Goal: Task Accomplishment & Management: Use online tool/utility

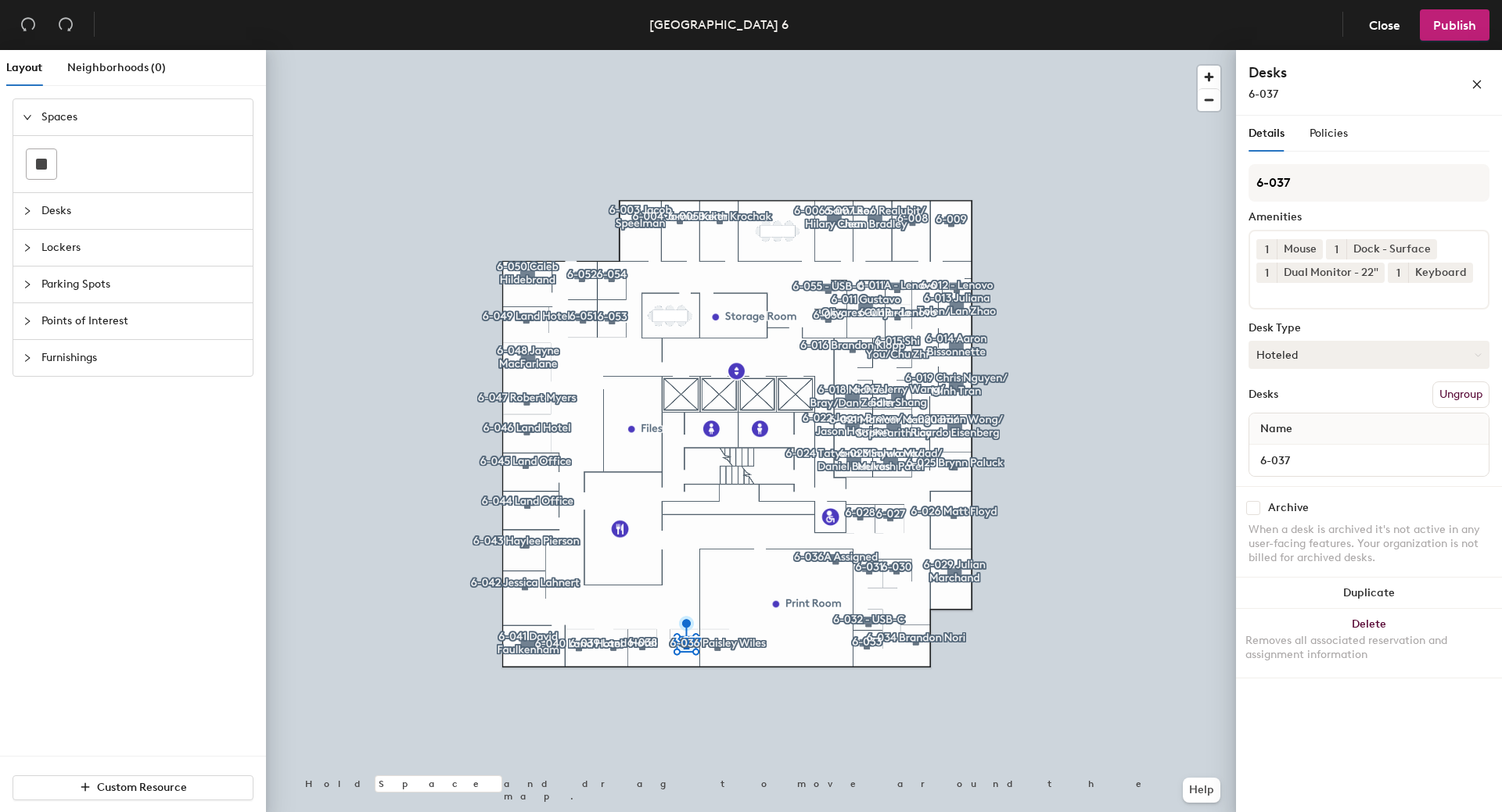
click at [1460, 346] on button "Hoteled" at bounding box center [1369, 355] width 241 height 28
click at [1303, 406] on div "Assigned" at bounding box center [1327, 403] width 157 height 23
click at [1347, 456] on input "6-037" at bounding box center [1369, 460] width 233 height 22
click at [1350, 461] on input "6-037" at bounding box center [1369, 460] width 233 height 22
type input "6-037 Land Hotel"
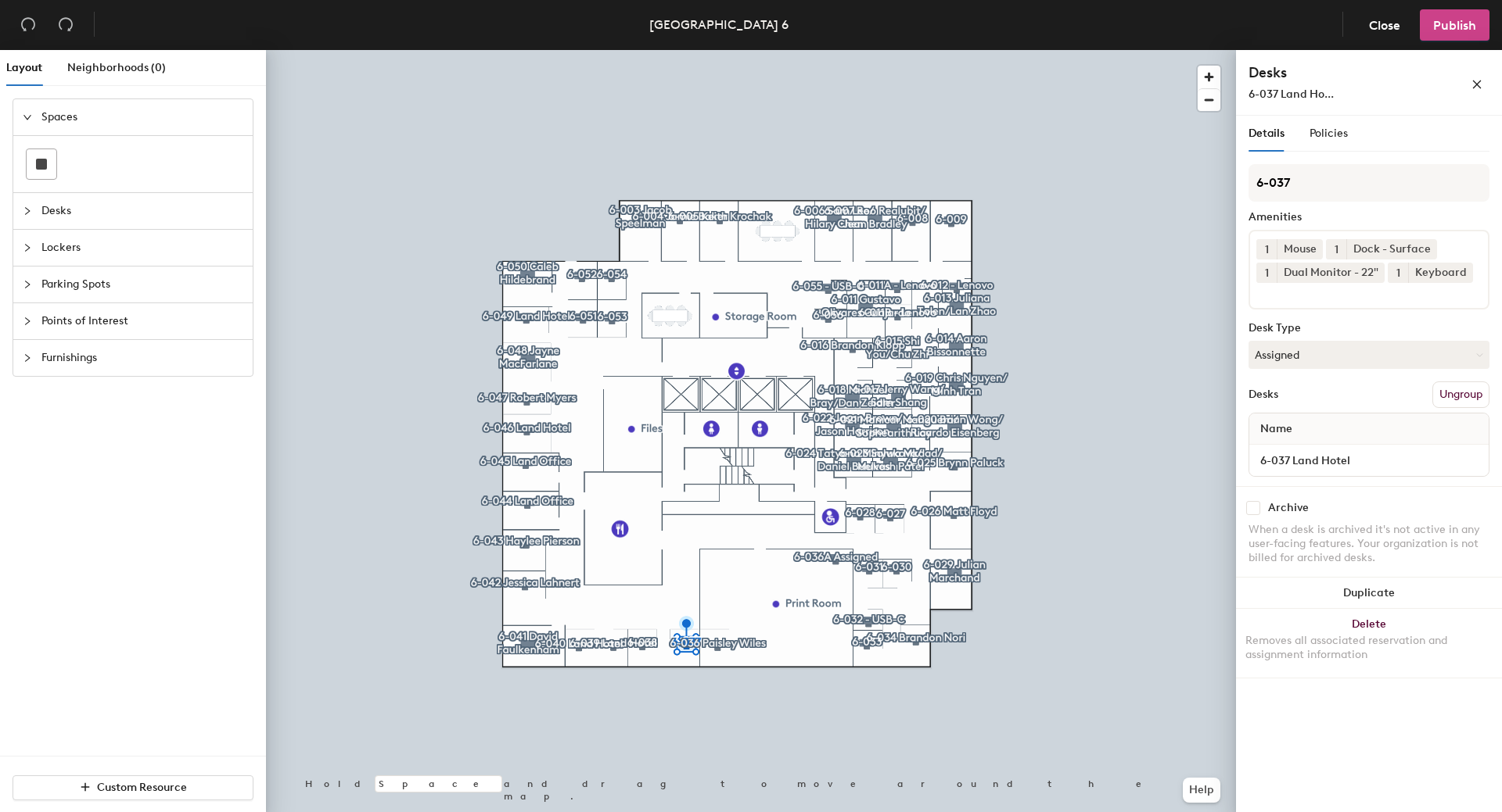
click at [1442, 28] on span "Publish" at bounding box center [1454, 25] width 43 height 15
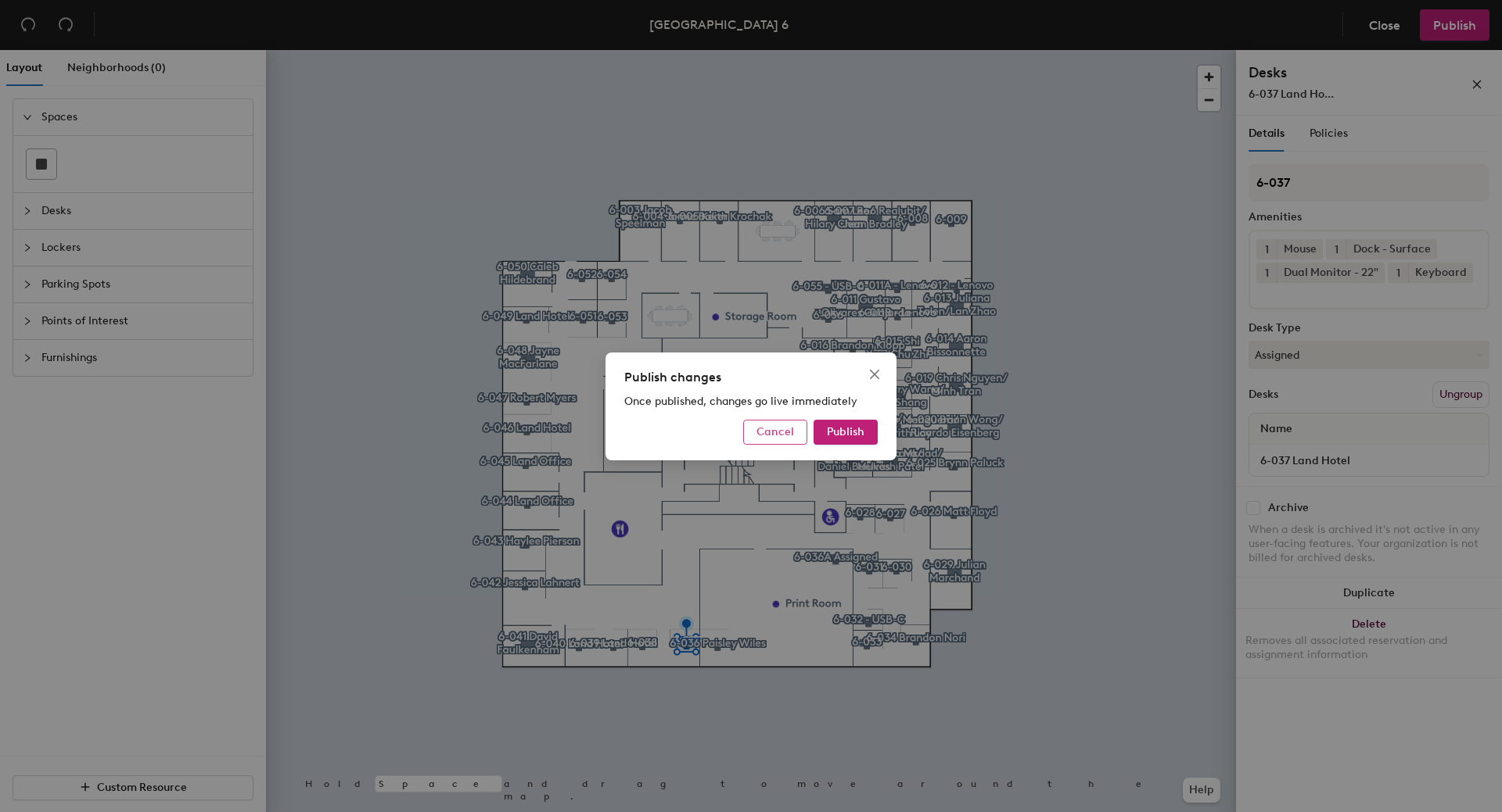
click at [772, 437] on span "Cancel" at bounding box center [775, 431] width 37 height 13
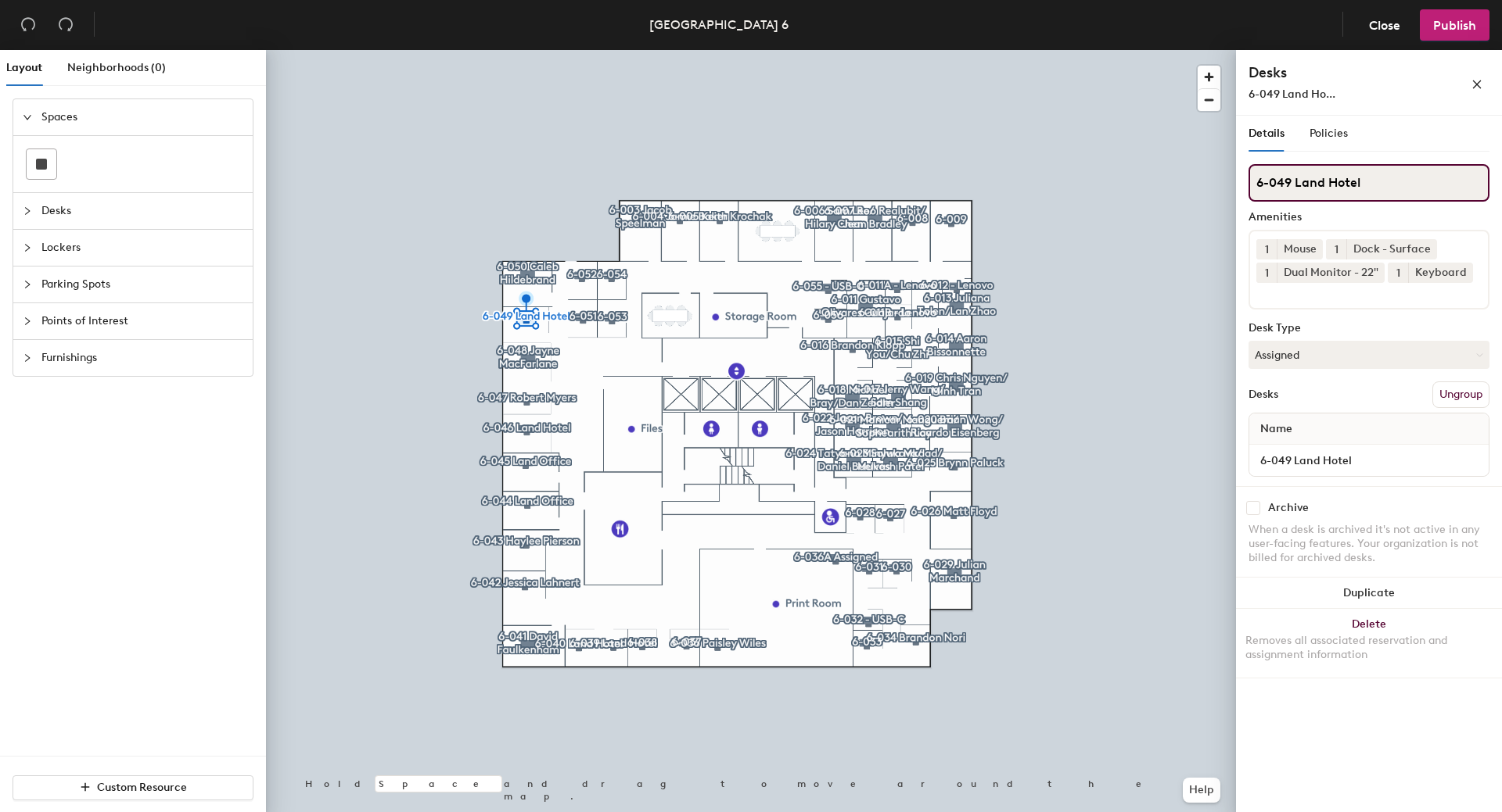
click at [1293, 183] on input "6-049 Land Hotel" at bounding box center [1369, 183] width 241 height 37
click at [1334, 180] on input "6-049 Land Hotel" at bounding box center [1369, 183] width 241 height 37
click at [1328, 181] on input "6-049 Land Hotel" at bounding box center [1369, 183] width 241 height 37
type input "6-049 Hotel"
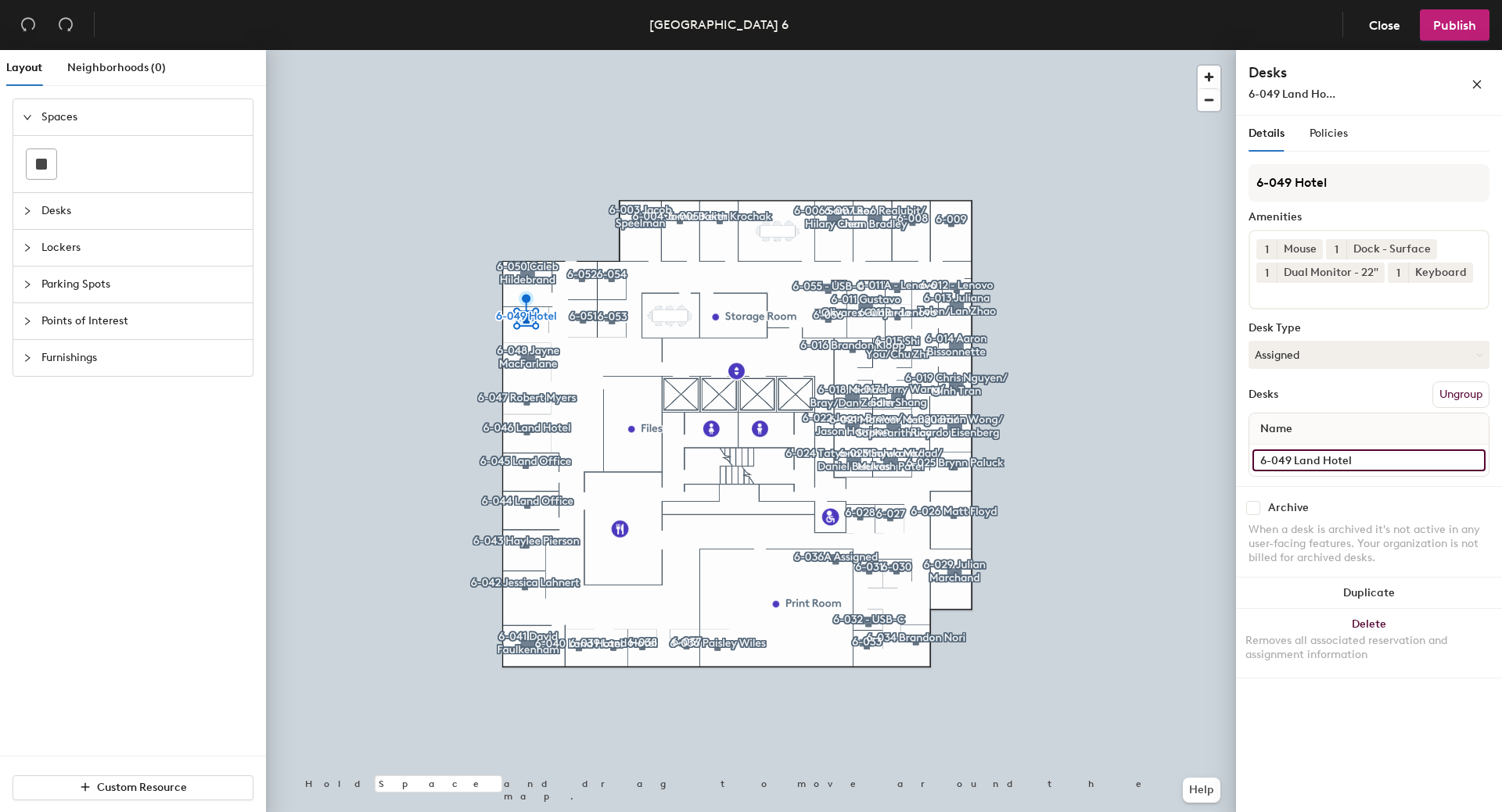
click at [1322, 457] on input "6-049 Land Hotel" at bounding box center [1369, 460] width 233 height 22
click at [1321, 465] on input "6-049 Land Hotel" at bounding box center [1369, 460] width 233 height 22
type input "6-049 Hotel"
click at [1303, 73] on h4 "Desks" at bounding box center [1334, 72] width 172 height 20
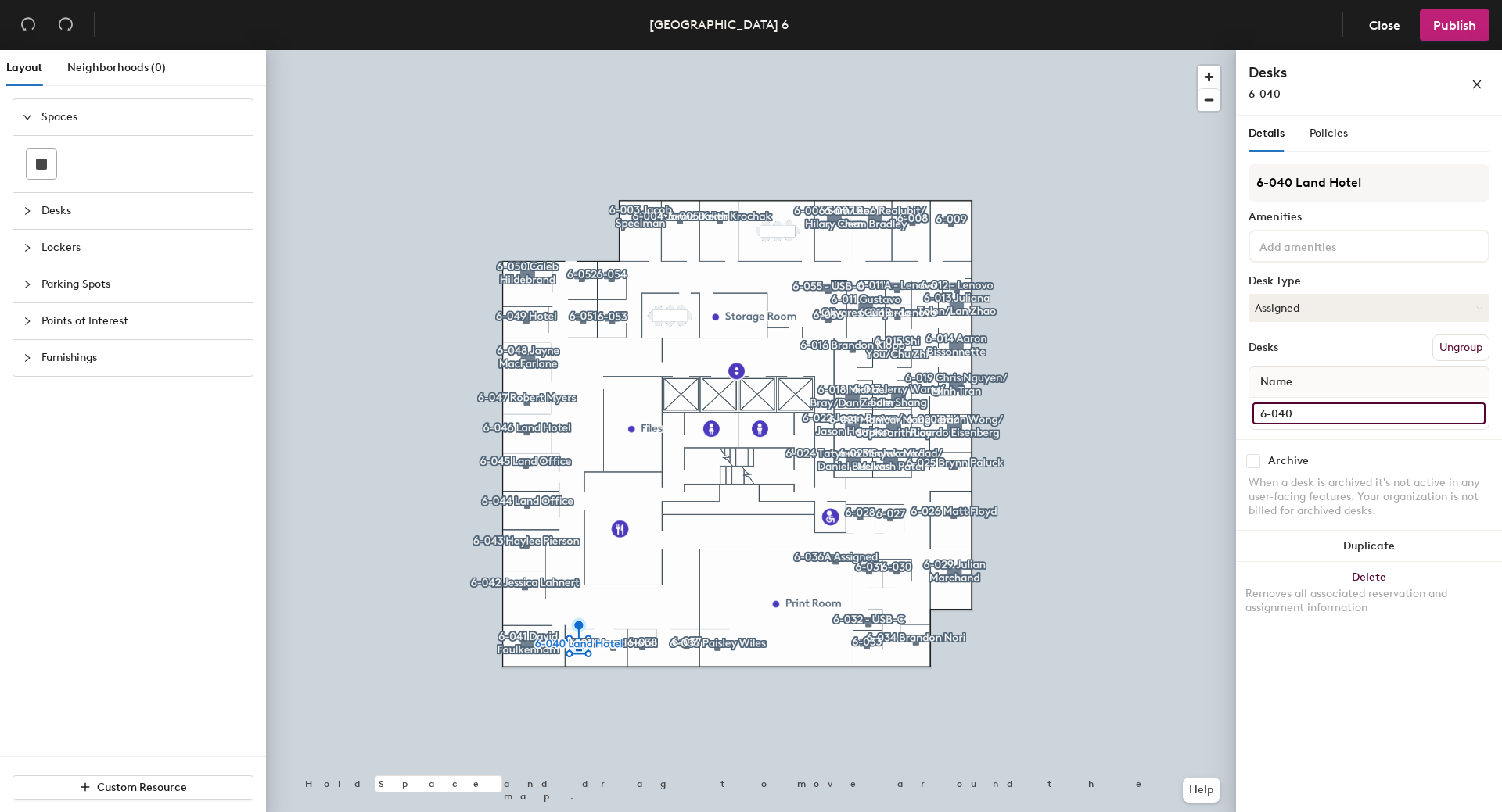
click at [1340, 413] on input "6-040" at bounding box center [1369, 413] width 233 height 22
type input "6-040 Land Hotel"
drag, startPoint x: 1357, startPoint y: 413, endPoint x: 1293, endPoint y: 413, distance: 64.0
click at [1293, 413] on input "6-040 Land Hotel" at bounding box center [1369, 413] width 233 height 22
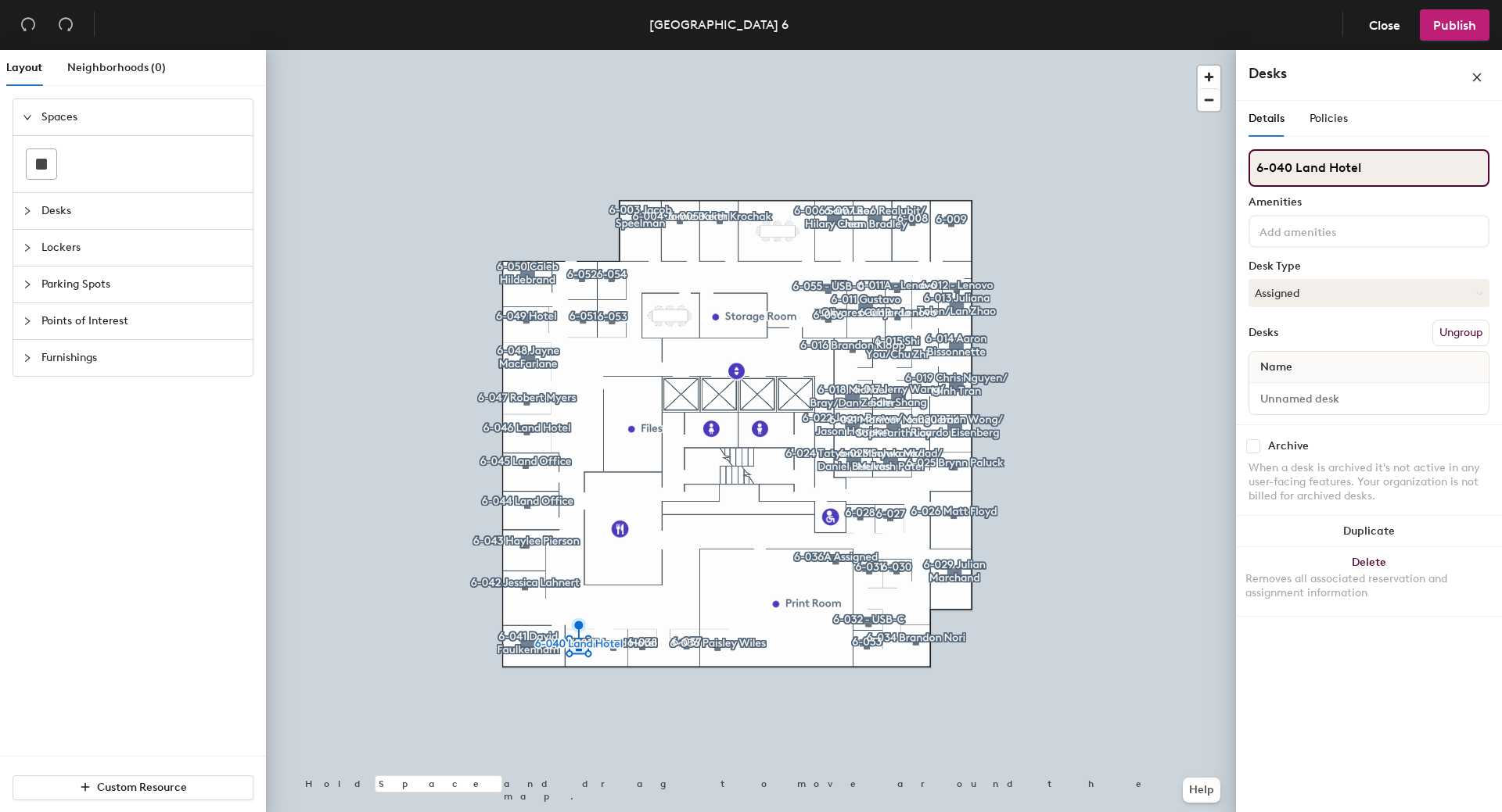
drag, startPoint x: 1291, startPoint y: 166, endPoint x: 1253, endPoint y: 164, distance: 38.1
click at [1254, 165] on input "6-040 Land Hotel" at bounding box center [1369, 168] width 241 height 37
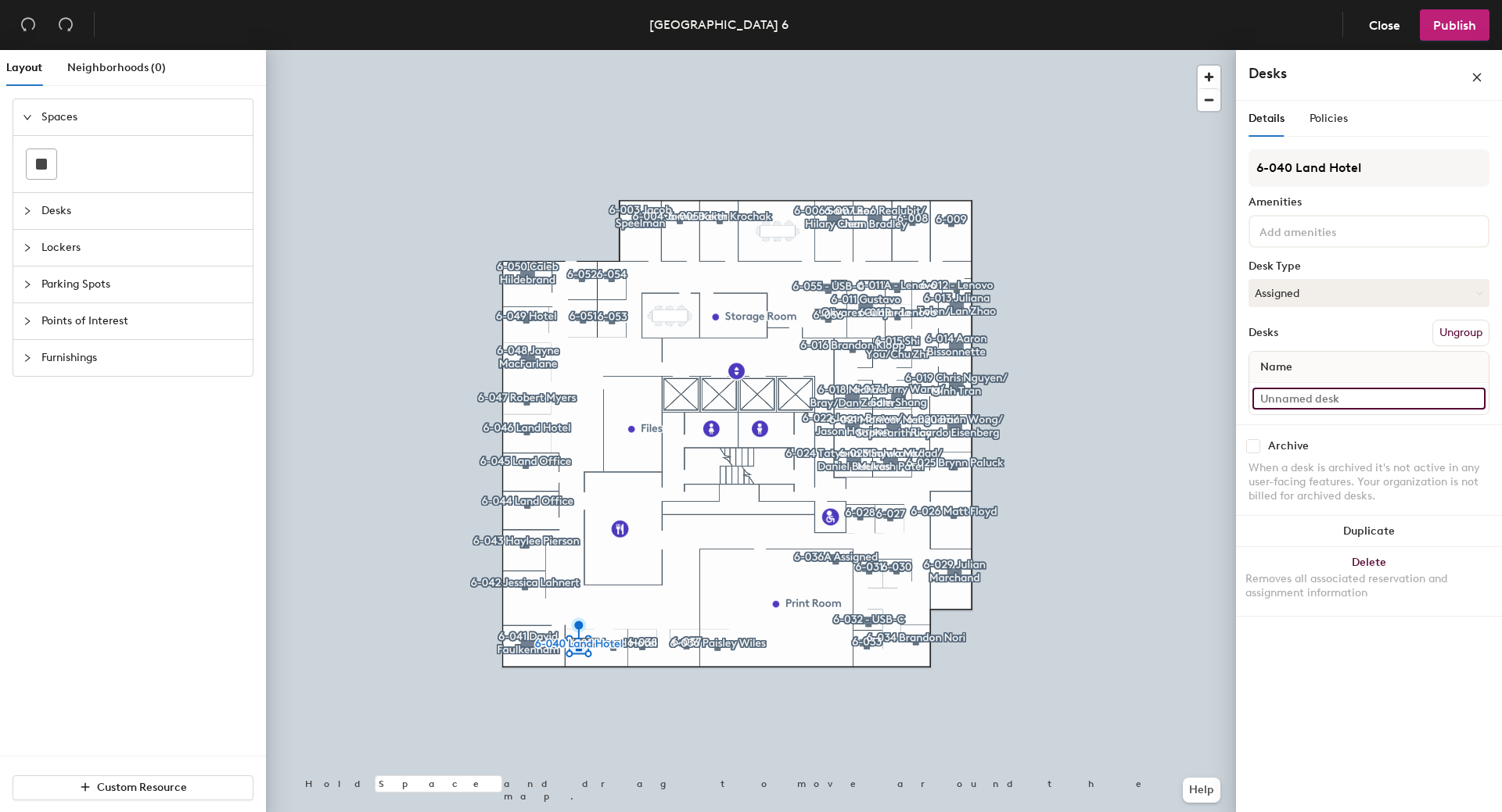
click at [1317, 393] on input at bounding box center [1369, 398] width 233 height 22
paste input "6-040"
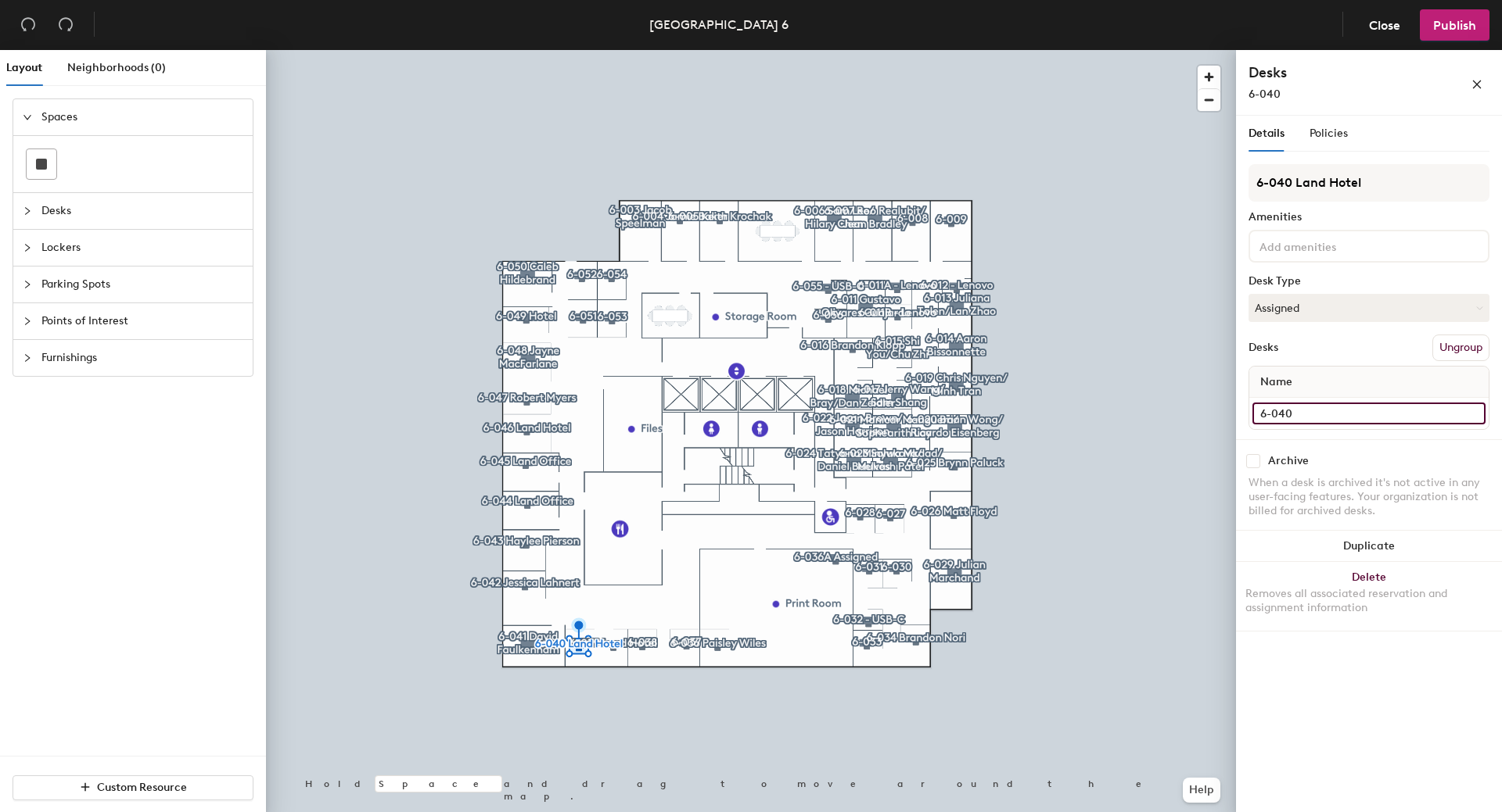
type input "6-040"
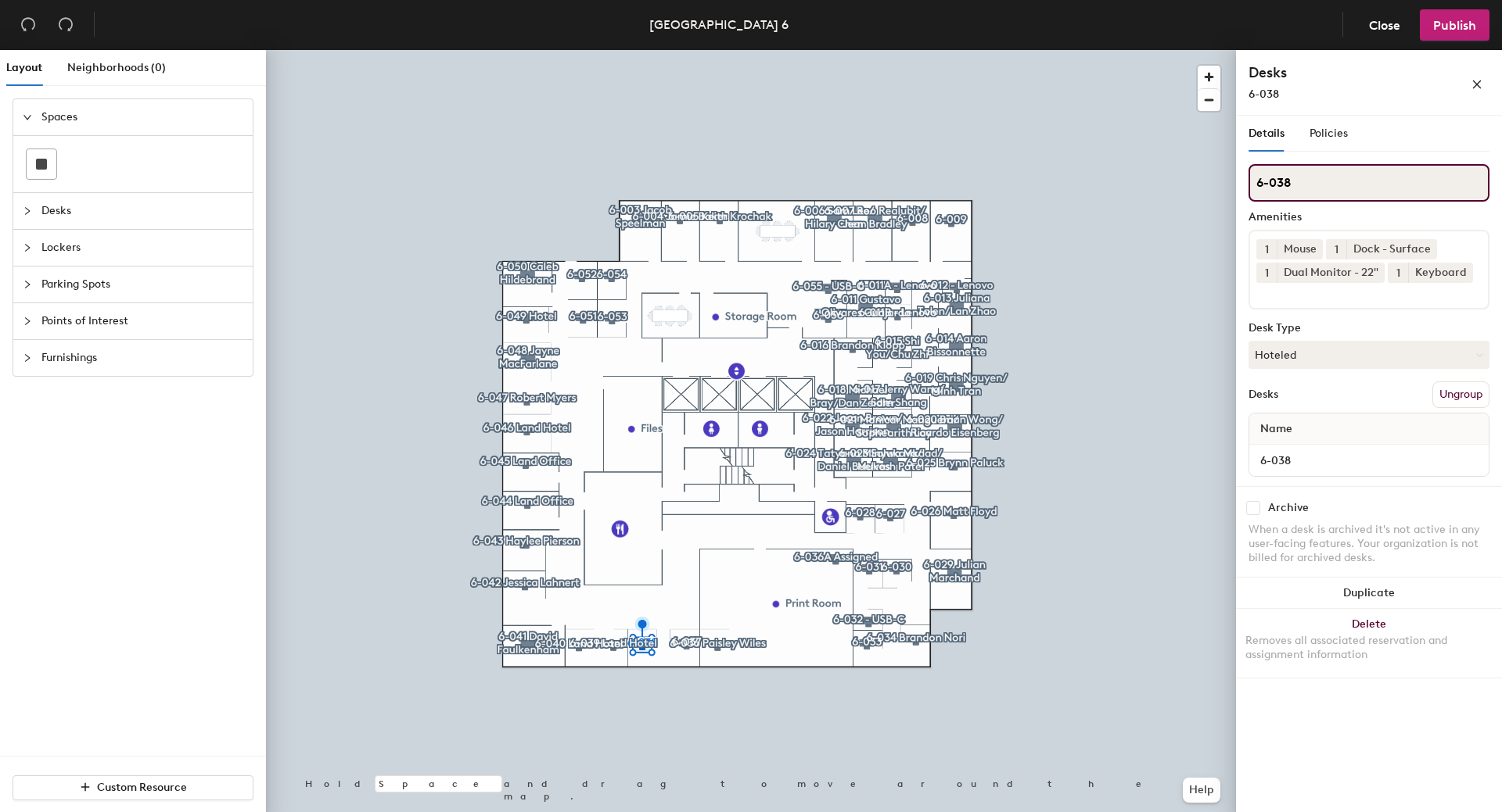
click at [1337, 174] on input "6-038" at bounding box center [1369, 183] width 241 height 37
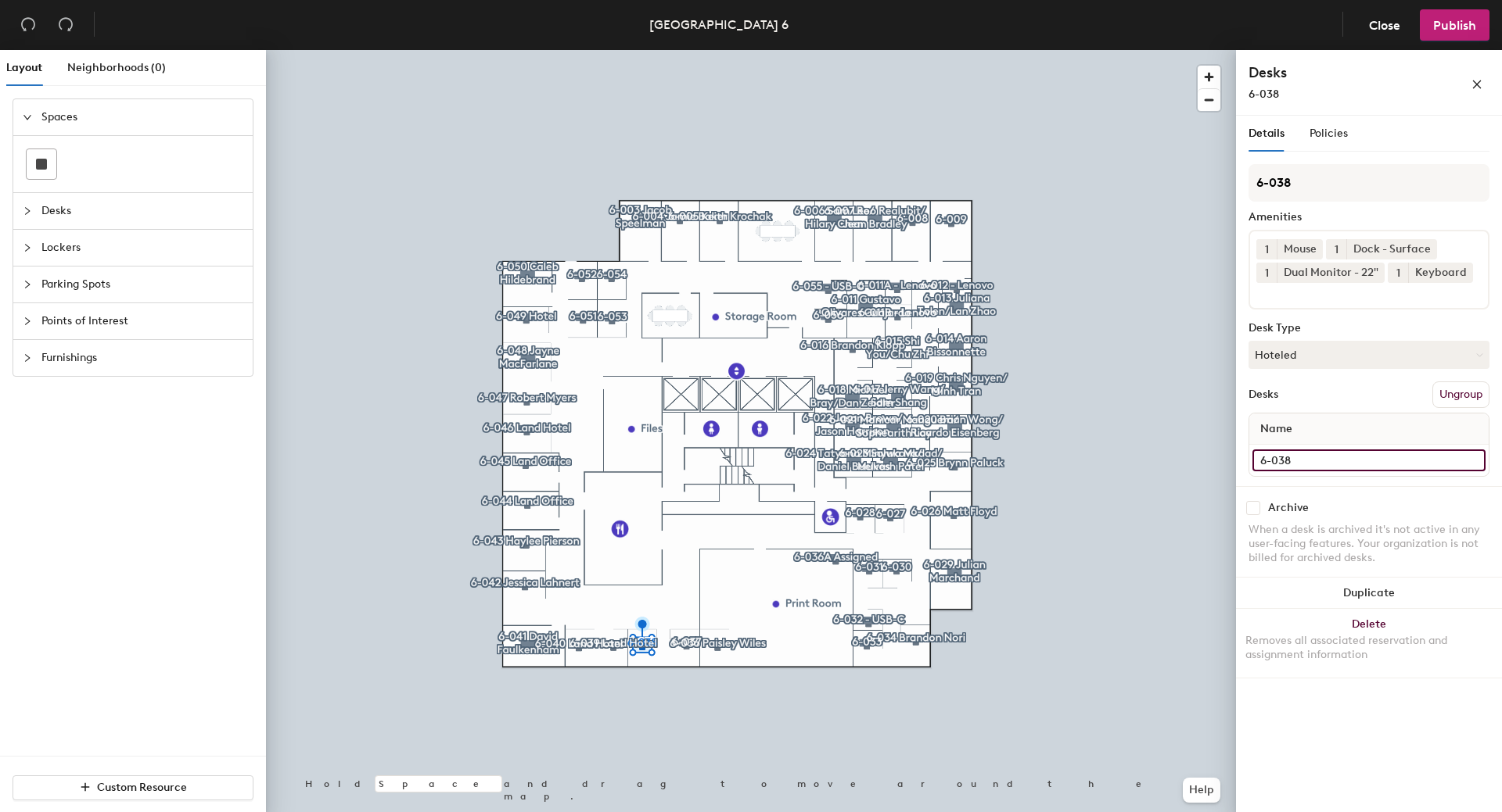
click at [1316, 458] on input "6-038" at bounding box center [1369, 460] width 233 height 22
click at [1318, 458] on input "6-038" at bounding box center [1369, 460] width 233 height 22
click at [1309, 465] on input "6-038" at bounding box center [1369, 460] width 233 height 22
type input "6-038 Land Hotel"
click at [1401, 348] on button "Hoteled" at bounding box center [1369, 355] width 241 height 28
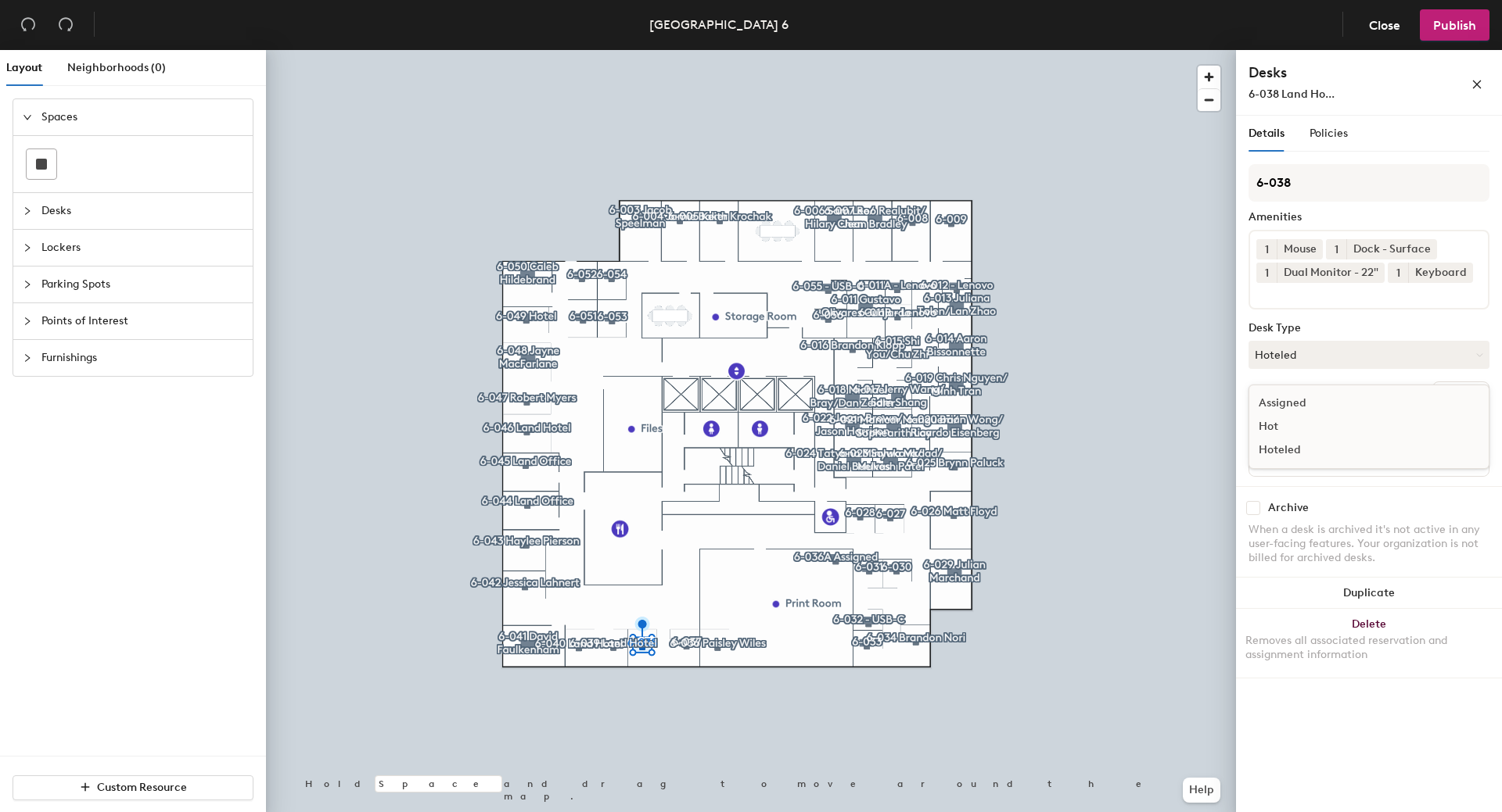
click at [1280, 402] on div "Assigned" at bounding box center [1327, 403] width 157 height 23
click at [1466, 24] on span "Publish" at bounding box center [1454, 25] width 43 height 15
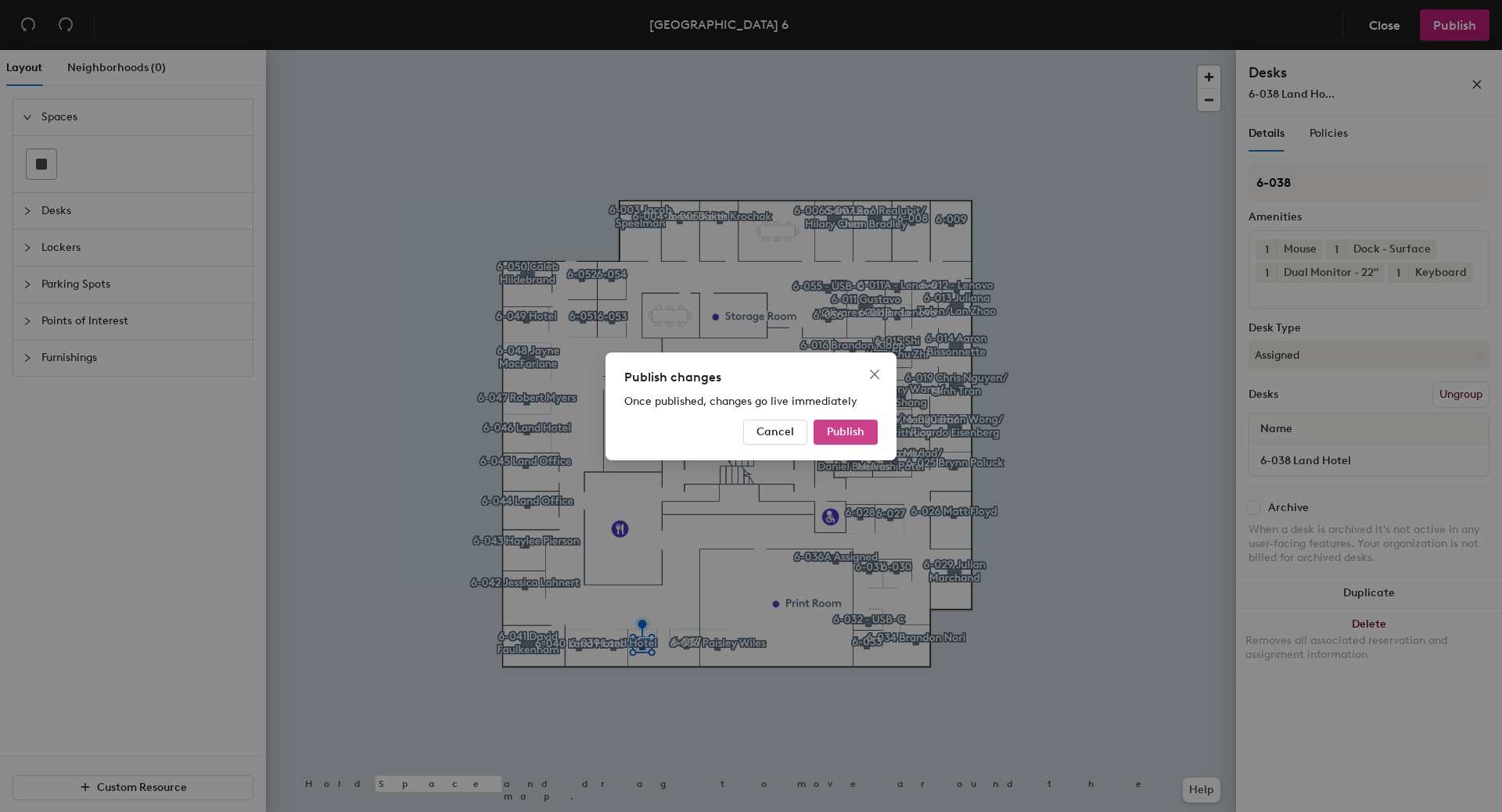
click at [831, 431] on span "Publish" at bounding box center [846, 431] width 37 height 13
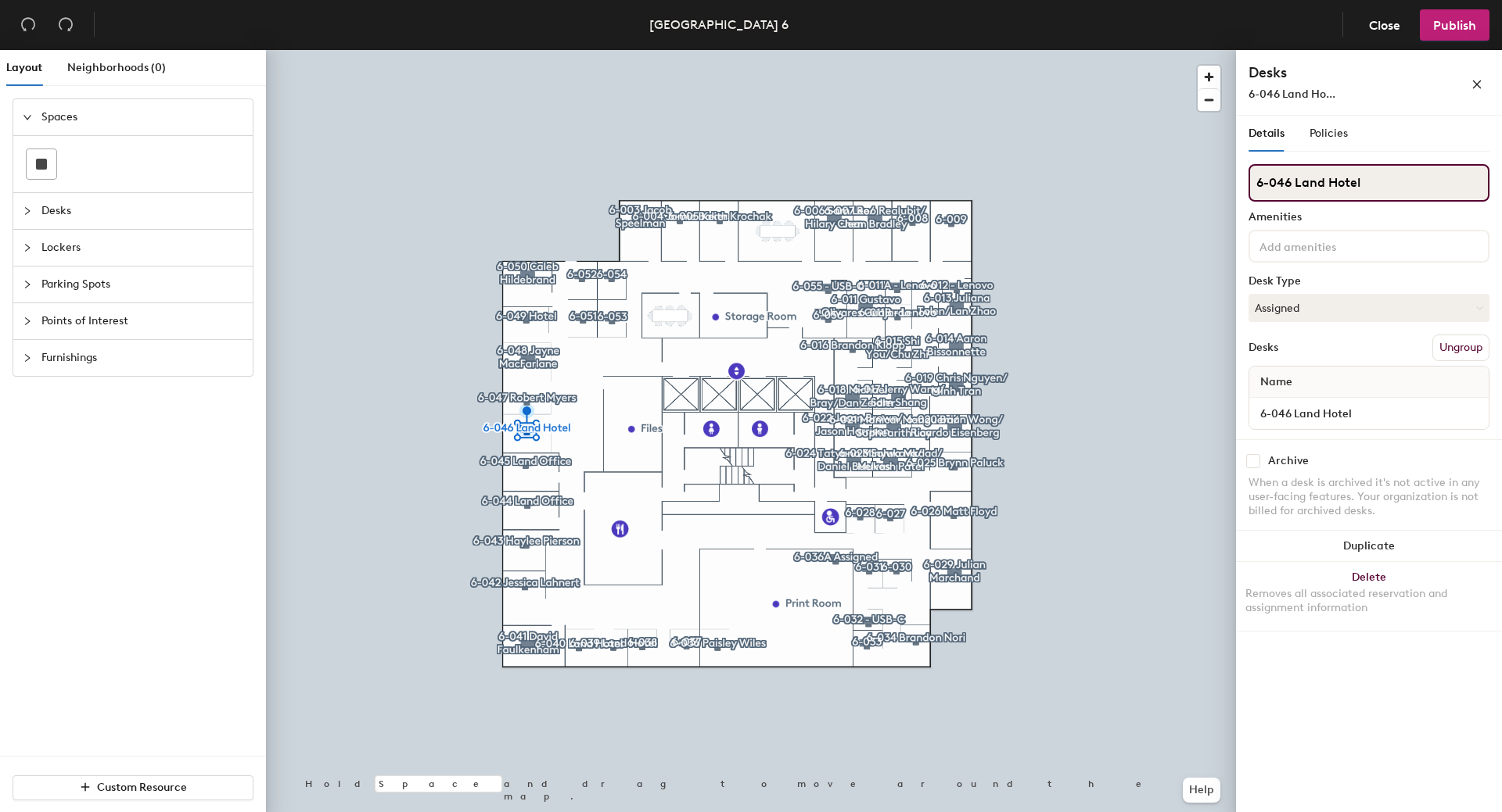
click at [1366, 185] on input "6-046 Land Hotel" at bounding box center [1369, 183] width 241 height 37
drag, startPoint x: 1368, startPoint y: 182, endPoint x: 1295, endPoint y: 179, distance: 73.1
click at [1295, 179] on input "6-046 Land Hotel" at bounding box center [1369, 183] width 241 height 37
type input "6-046 Hotel"
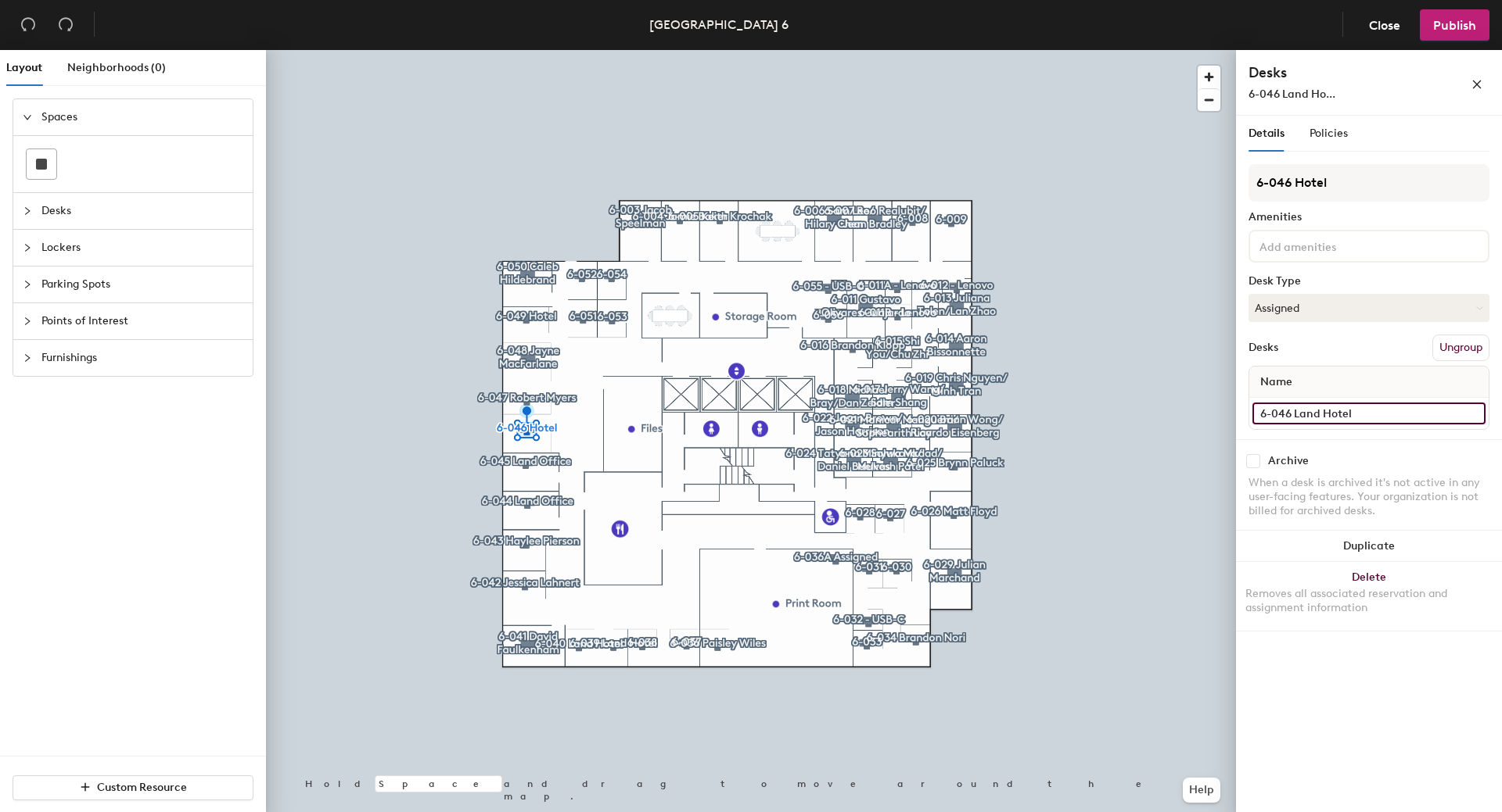
click at [1346, 416] on input "6-046 Land Hotel" at bounding box center [1369, 413] width 233 height 22
click at [1371, 413] on input "6-046 Land Hotel" at bounding box center [1369, 413] width 233 height 22
type input "6-046"
click at [1445, 318] on button "Assigned" at bounding box center [1369, 308] width 241 height 28
click at [1297, 399] on div "Hoteled" at bounding box center [1327, 403] width 157 height 23
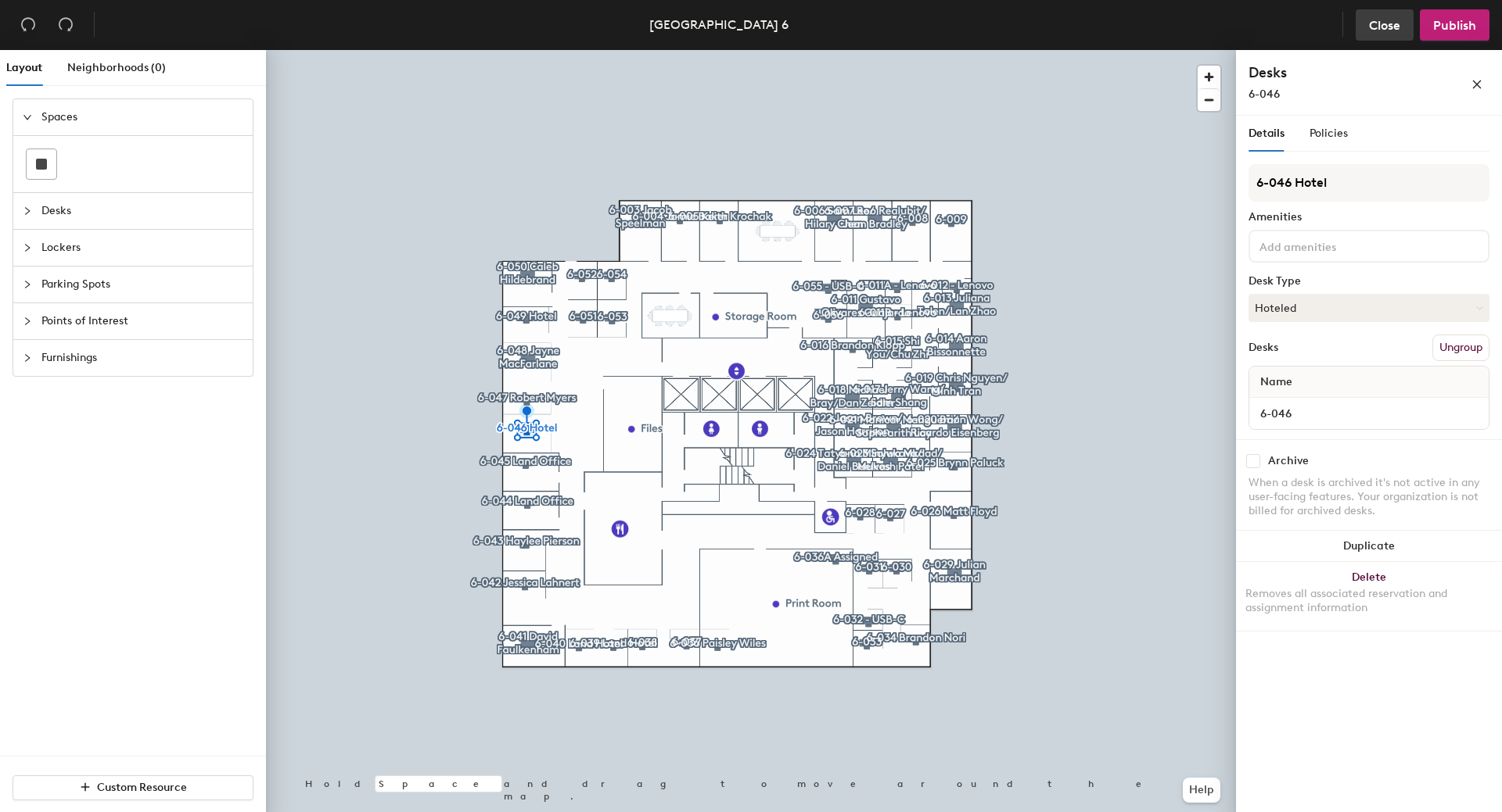
click at [1360, 30] on button "Close" at bounding box center [1385, 25] width 58 height 32
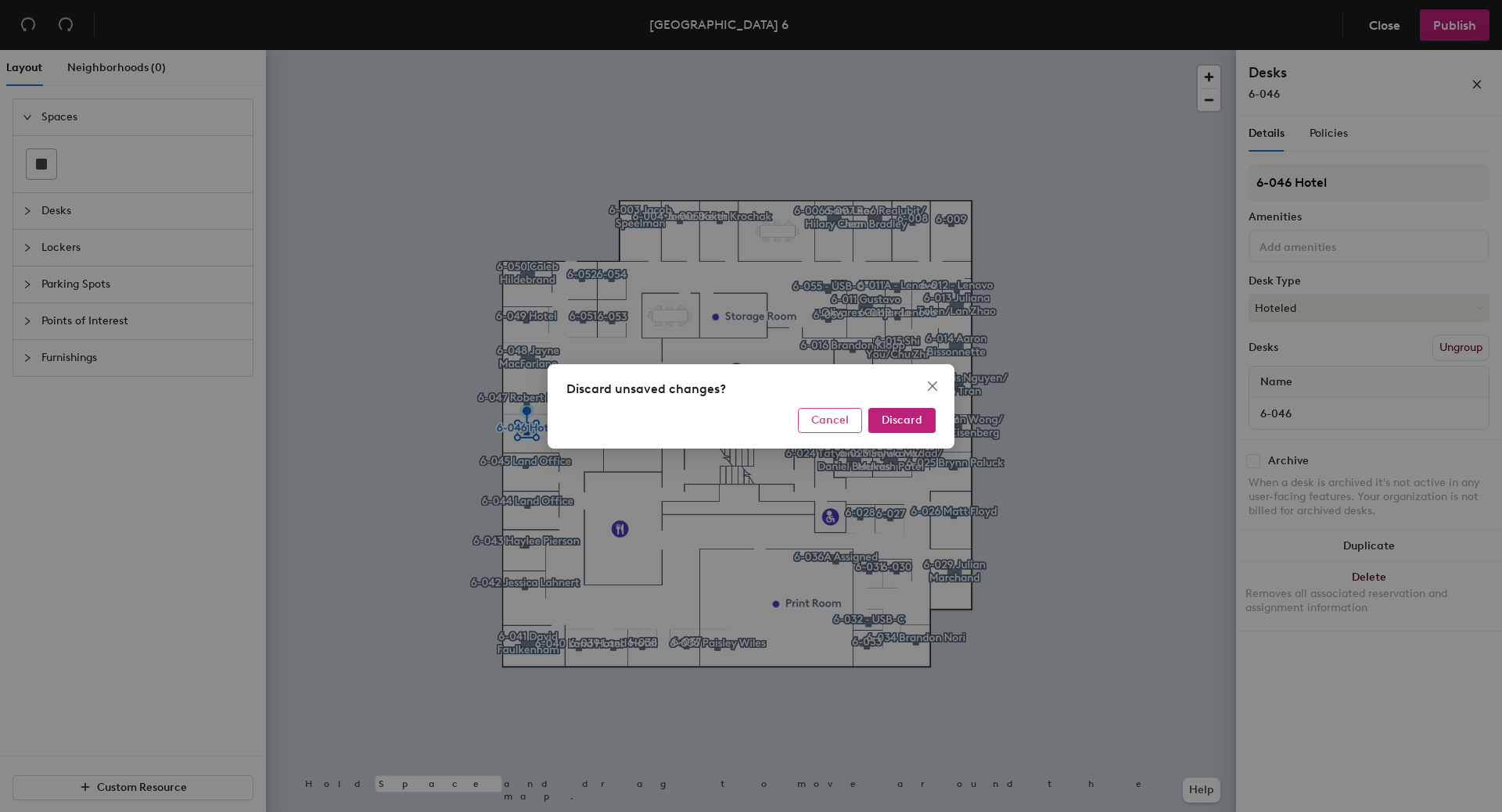
click at [833, 427] on button "Cancel" at bounding box center [829, 420] width 64 height 25
